Goal: Task Accomplishment & Management: Complete application form

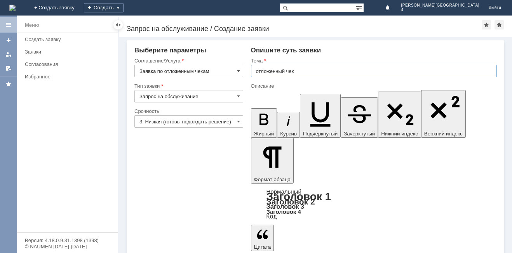
click at [314, 71] on input "отложенный чек" at bounding box center [373, 71] width 245 height 12
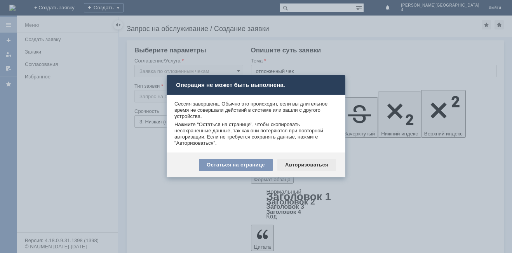
click at [305, 163] on div "Авторизоваться" at bounding box center [306, 165] width 59 height 12
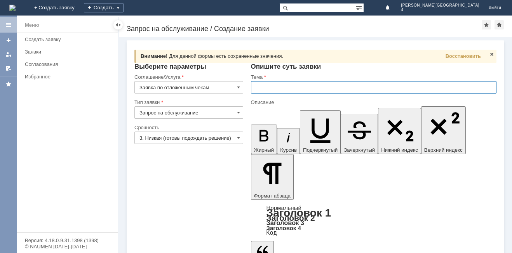
click at [278, 86] on input "text" at bounding box center [373, 87] width 245 height 12
type input "отложенный чек"
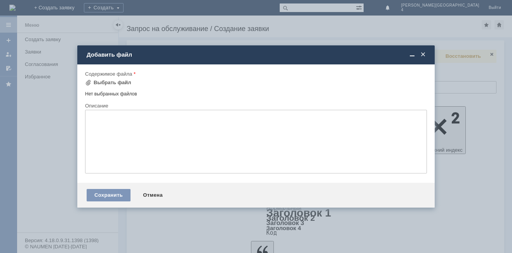
click at [110, 94] on div "Нет выбранных файлов" at bounding box center [256, 92] width 342 height 9
click at [121, 81] on div "Выбрать файл" at bounding box center [113, 83] width 38 height 6
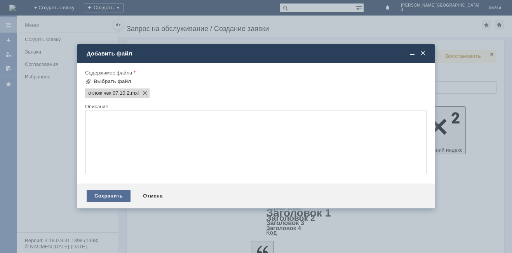
click at [109, 198] on div "Сохранить" at bounding box center [109, 196] width 44 height 12
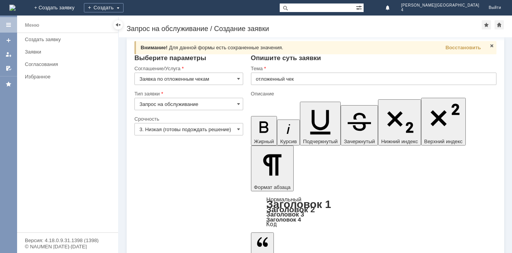
scroll to position [10, 0]
